Goal: Task Accomplishment & Management: Use online tool/utility

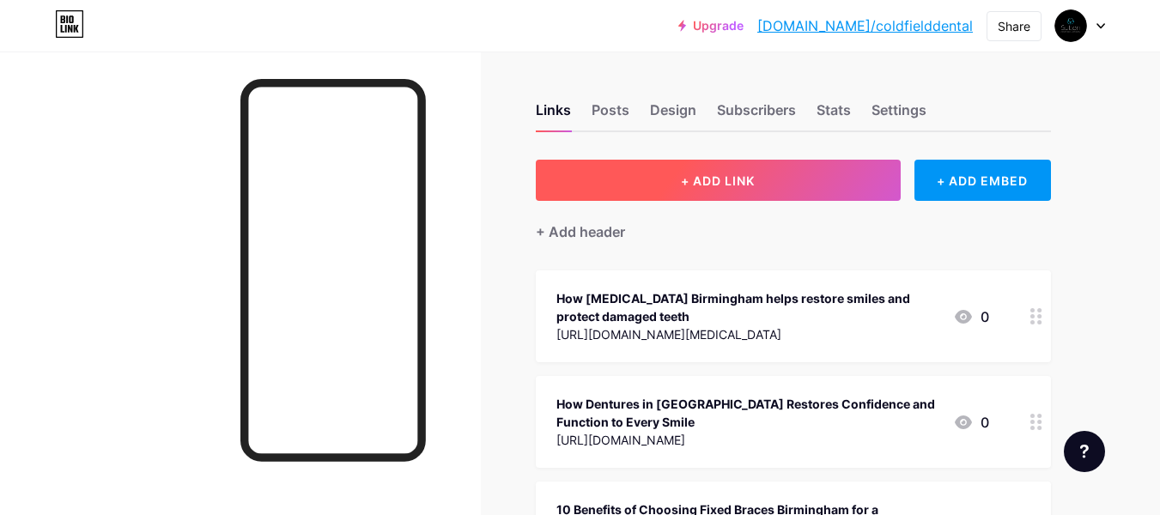
click at [687, 176] on span "+ ADD LINK" at bounding box center [718, 180] width 74 height 15
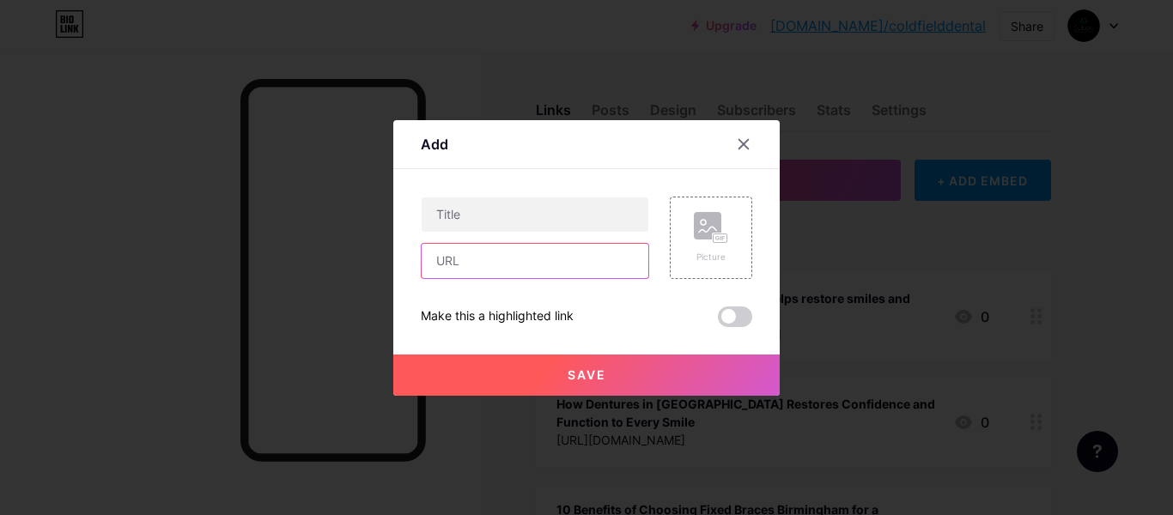
click at [497, 269] on input "text" at bounding box center [535, 261] width 227 height 34
paste input "[URL][DOMAIN_NAME][MEDICAL_DATA][PERSON_NAME]"
type input "[URL][DOMAIN_NAME][MEDICAL_DATA][PERSON_NAME]"
click at [570, 313] on div "Make this a highlighted link" at bounding box center [497, 317] width 153 height 21
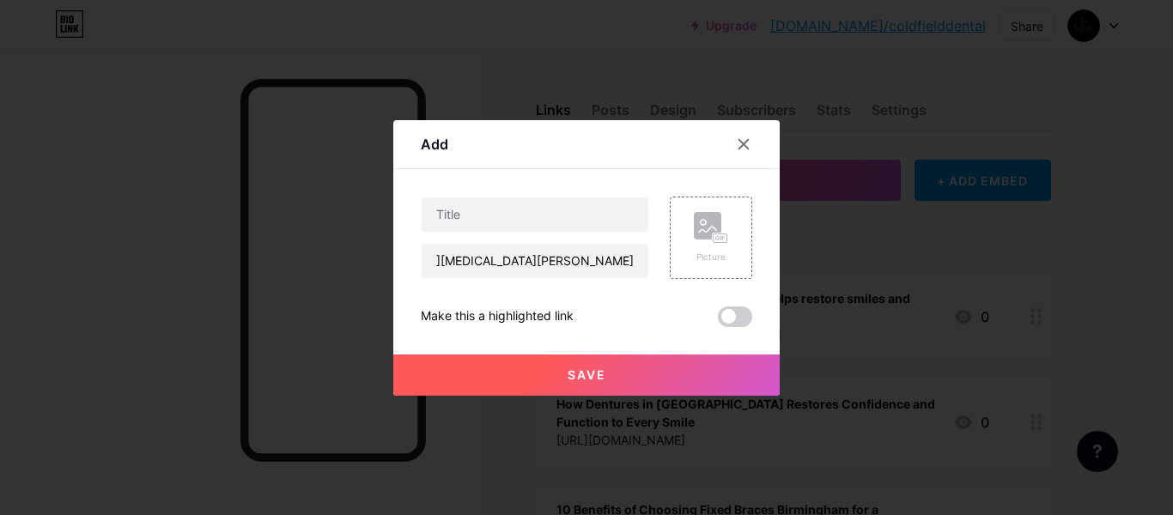
scroll to position [0, 0]
click at [517, 209] on input "text" at bounding box center [535, 215] width 227 height 34
paste input "[MEDICAL_DATA] [PERSON_NAME] Coldfield: Brighten Your Smile with Confidence"
type input "[MEDICAL_DATA] [PERSON_NAME] Coldfield: Brighten Your Smile with Confidence"
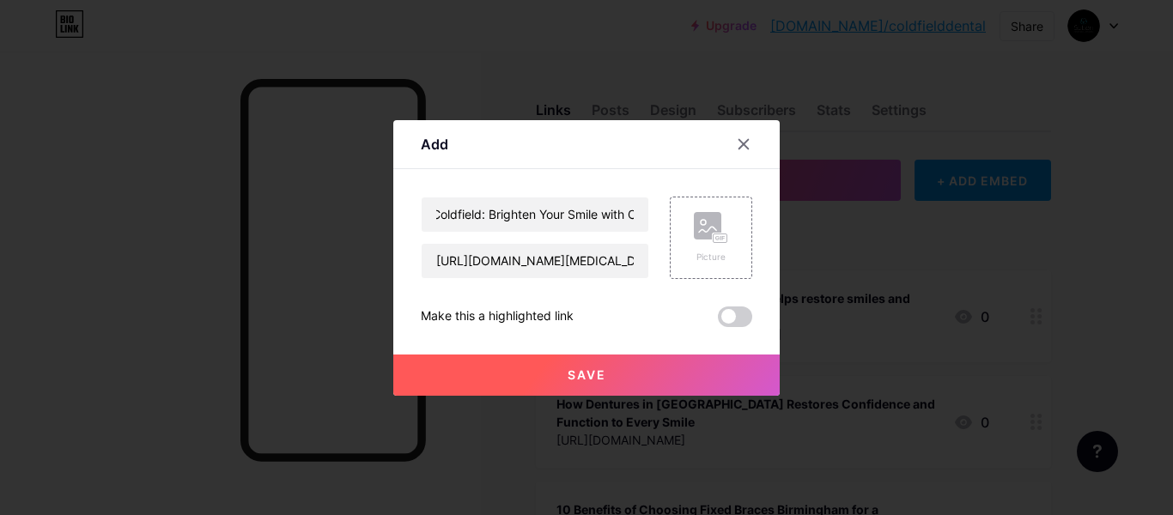
click at [607, 302] on div "[MEDICAL_DATA] [PERSON_NAME] Coldfield: Brighten Your Smile with Confidence [UR…" at bounding box center [587, 262] width 332 height 131
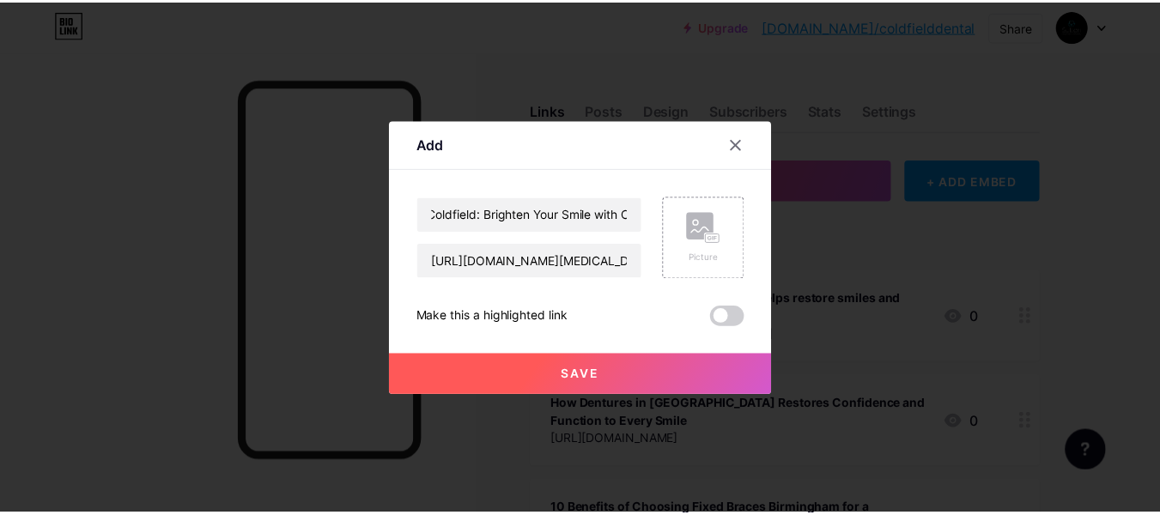
scroll to position [0, 0]
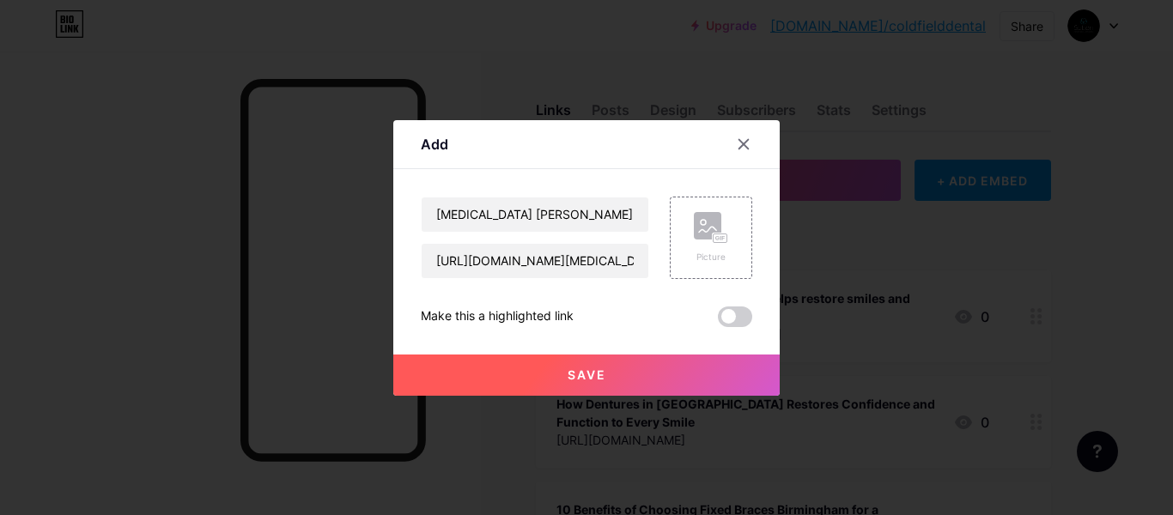
click at [571, 350] on div "Save" at bounding box center [586, 361] width 387 height 69
click at [570, 374] on span "Save" at bounding box center [587, 375] width 39 height 15
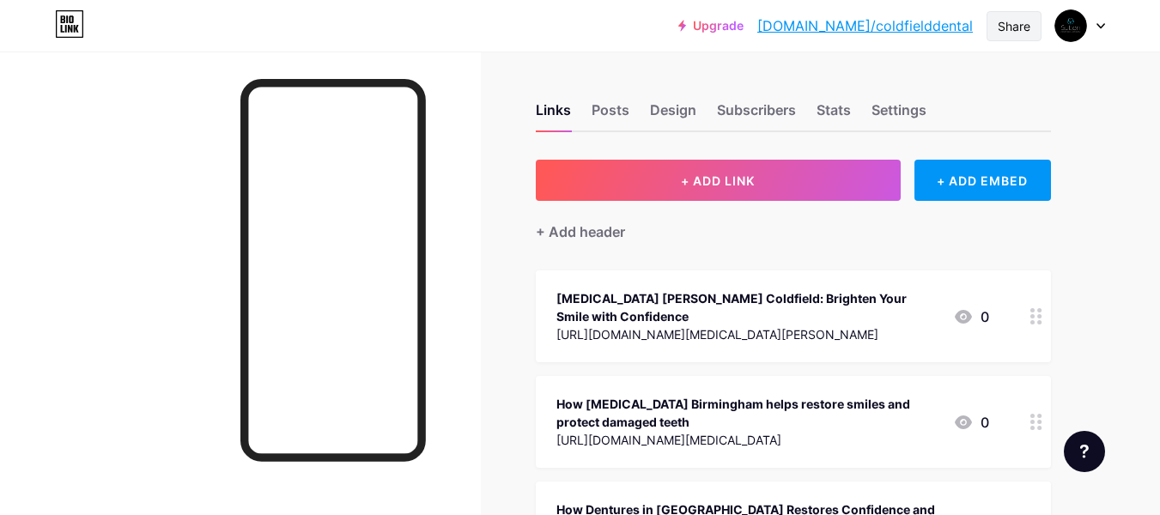
click at [1004, 37] on div "Share" at bounding box center [1014, 26] width 55 height 30
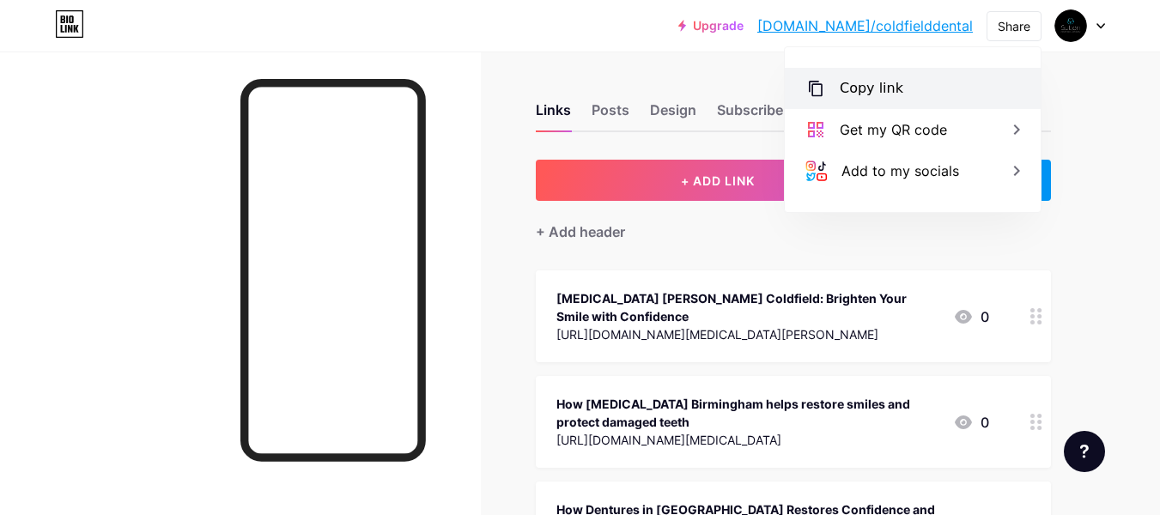
click at [939, 77] on div "Copy link" at bounding box center [913, 88] width 256 height 41
